Goal: Transaction & Acquisition: Purchase product/service

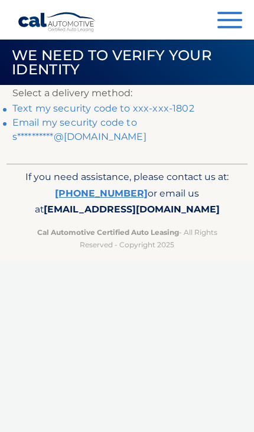
click at [188, 109] on link "Text my security code to xxx-xxx-1802" at bounding box center [103, 108] width 182 height 11
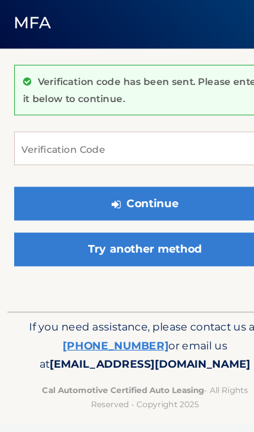
click at [144, 99] on div "Verification code has been sent. Please enter it below to continue." at bounding box center [126, 121] width 229 height 44
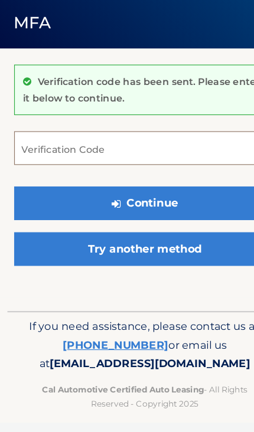
click at [149, 157] on input "Verification Code" at bounding box center [126, 171] width 229 height 29
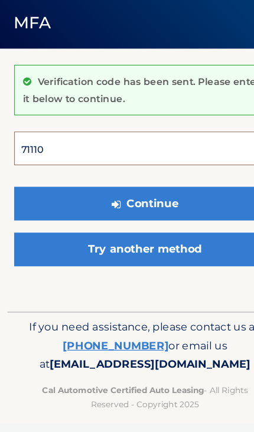
type input "711107"
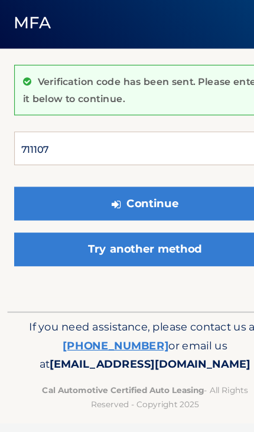
click at [127, 206] on button "Continue" at bounding box center [126, 220] width 229 height 29
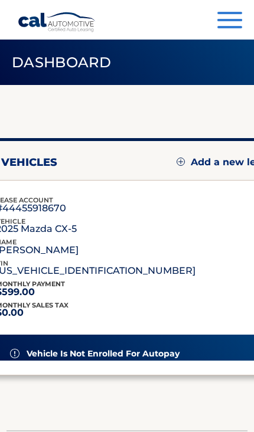
click at [200, 205] on div "lease account #44455918670 vehicle 2025 Mazda CX-5 name [PERSON_NAME] vin [US_V…" at bounding box center [127, 237] width 262 height 84
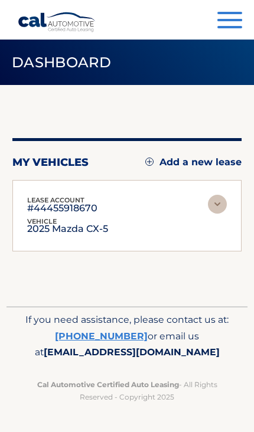
click at [219, 204] on img at bounding box center [217, 204] width 19 height 19
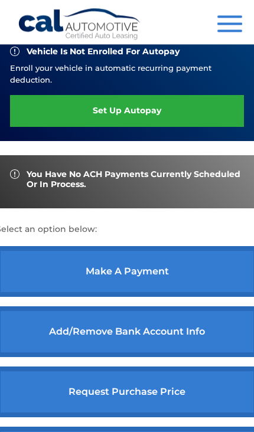
scroll to position [302, 0]
click at [195, 268] on link "make a payment" at bounding box center [127, 271] width 262 height 51
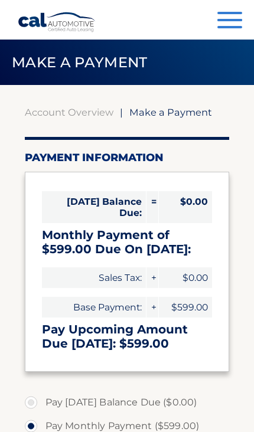
select select "OGMzNDZiMjYtMzRlYy00YzNkLWEzNjUtMDU5MmU4NDg2MTU3"
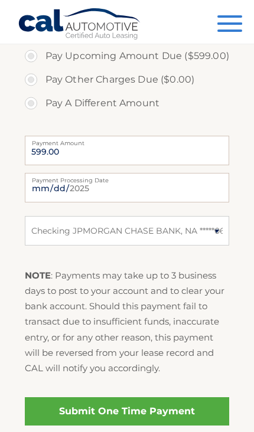
scroll to position [394, 0]
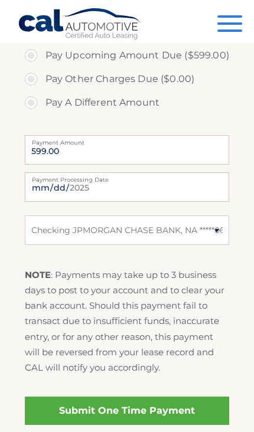
click at [198, 408] on link "Submit One Time Payment" at bounding box center [127, 410] width 205 height 28
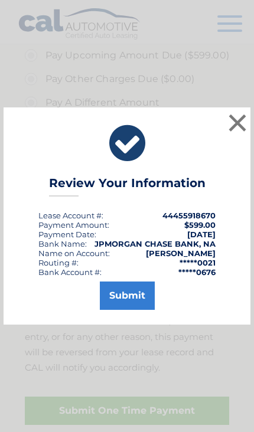
click at [142, 310] on button "Submit" at bounding box center [127, 295] width 55 height 28
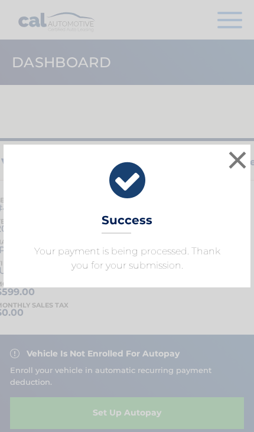
click at [239, 159] on button "×" at bounding box center [237, 160] width 24 height 24
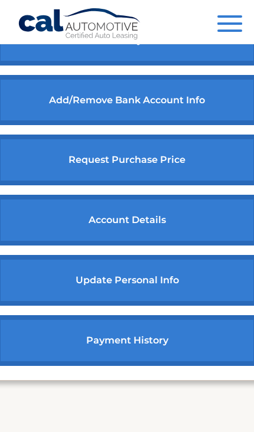
scroll to position [567, 0]
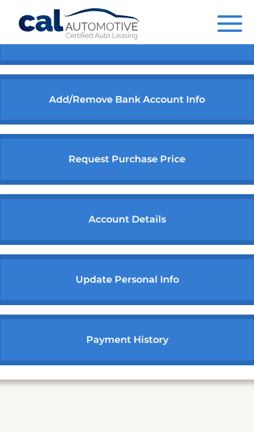
click at [191, 349] on link "payment history" at bounding box center [127, 339] width 262 height 51
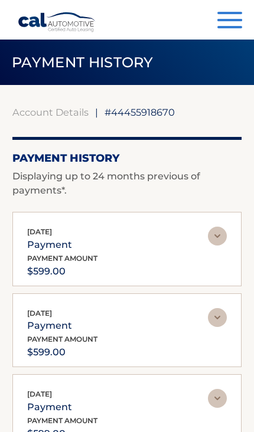
click at [234, 25] on button "Menu" at bounding box center [229, 21] width 25 height 19
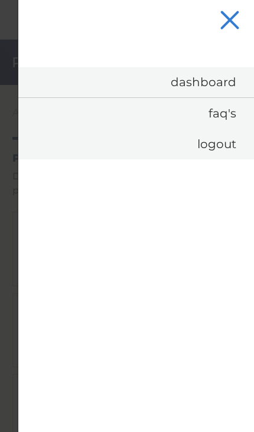
click at [228, 143] on link "Logout" at bounding box center [135, 144] width 235 height 31
